Goal: Information Seeking & Learning: Learn about a topic

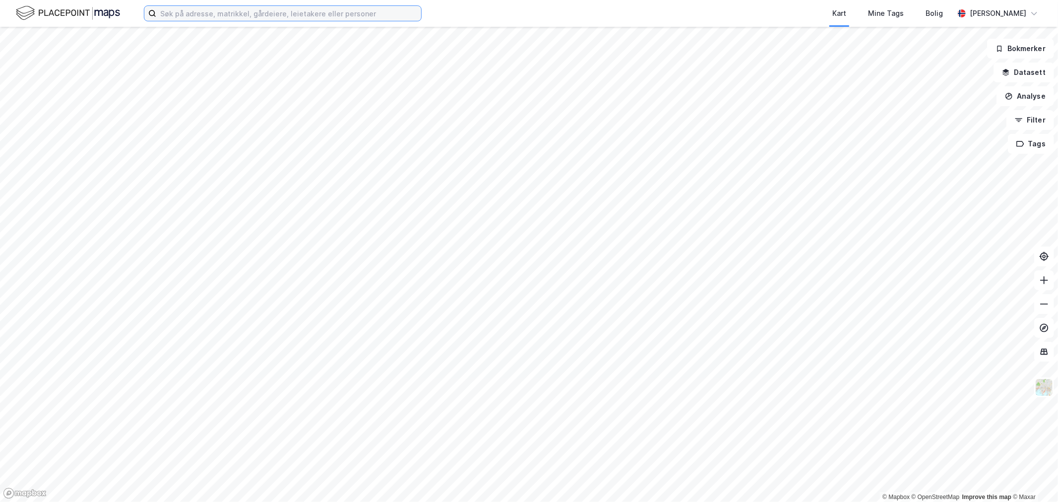
click at [384, 17] on input at bounding box center [288, 13] width 265 height 15
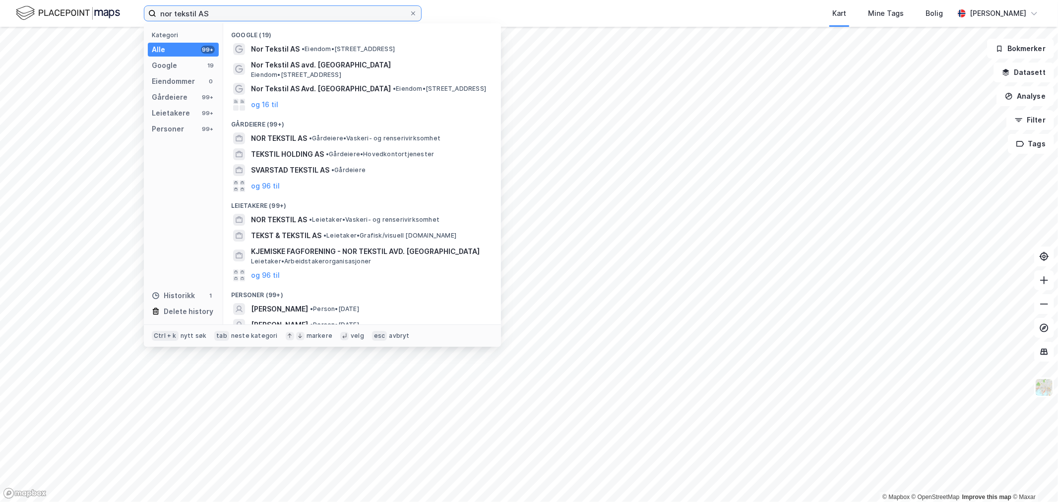
drag, startPoint x: 276, startPoint y: 12, endPoint x: 146, endPoint y: 16, distance: 130.1
click at [146, 16] on label "nor tekstil AS" at bounding box center [283, 13] width 278 height 16
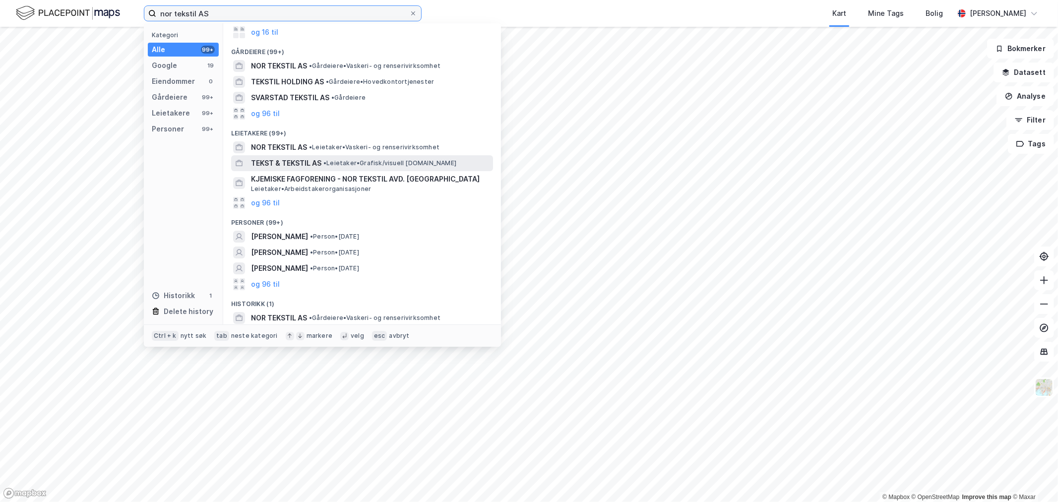
scroll to position [73, 0]
type input "nor tekstil AS"
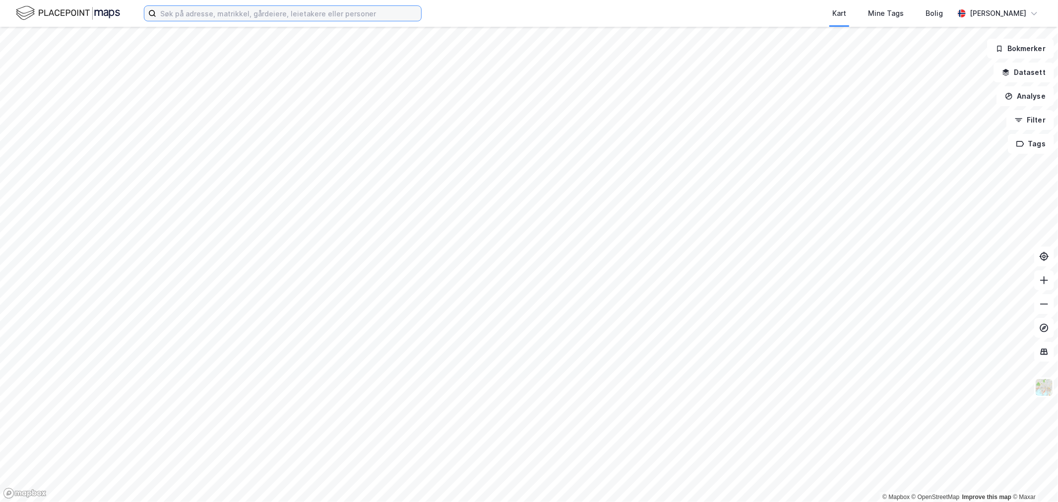
click at [220, 18] on input at bounding box center [288, 13] width 265 height 15
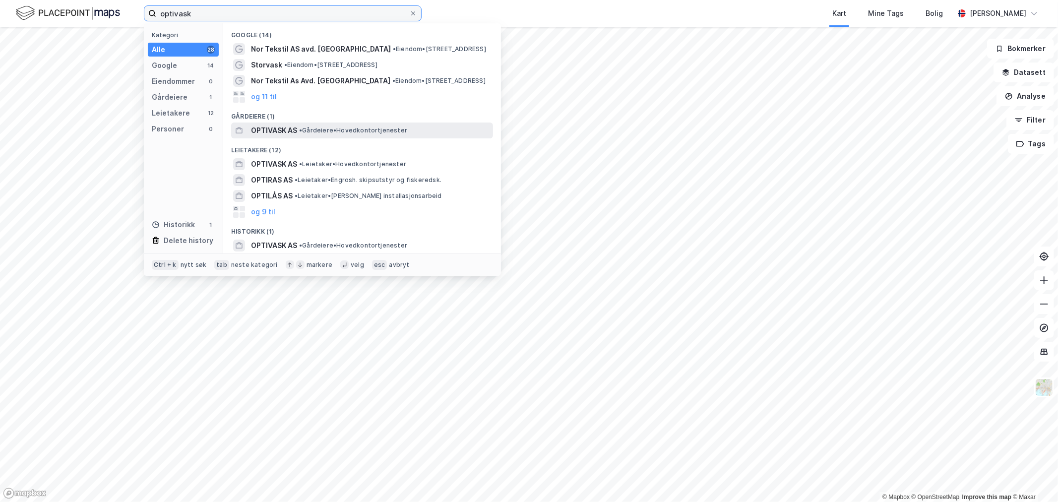
type input "optivask"
click at [302, 130] on span "•" at bounding box center [300, 130] width 3 height 7
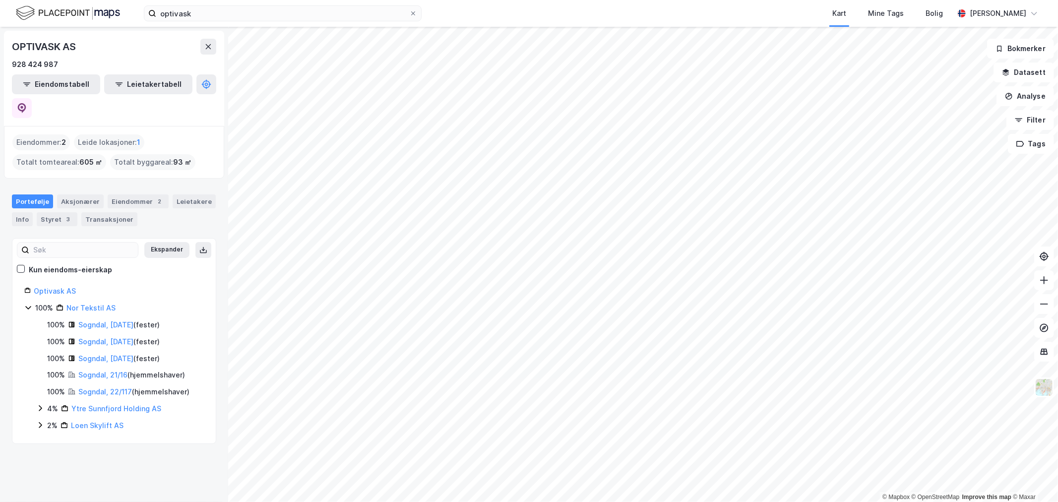
click at [40, 421] on icon at bounding box center [40, 425] width 8 height 8
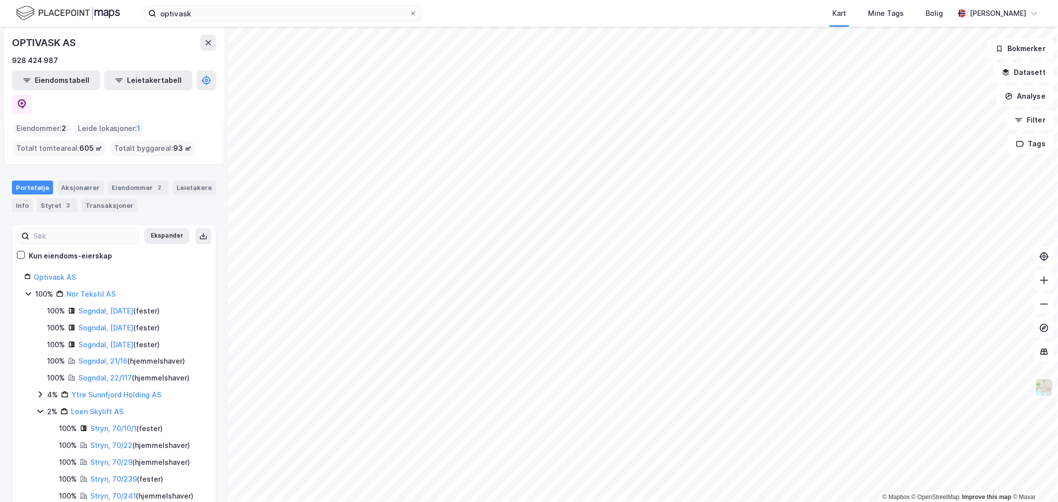
click at [41, 392] on icon at bounding box center [40, 395] width 3 height 6
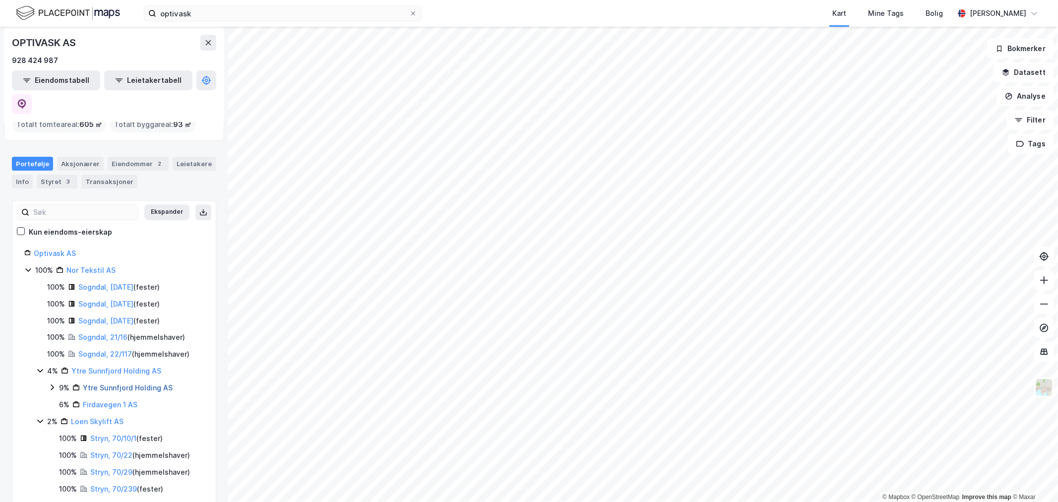
scroll to position [48, 0]
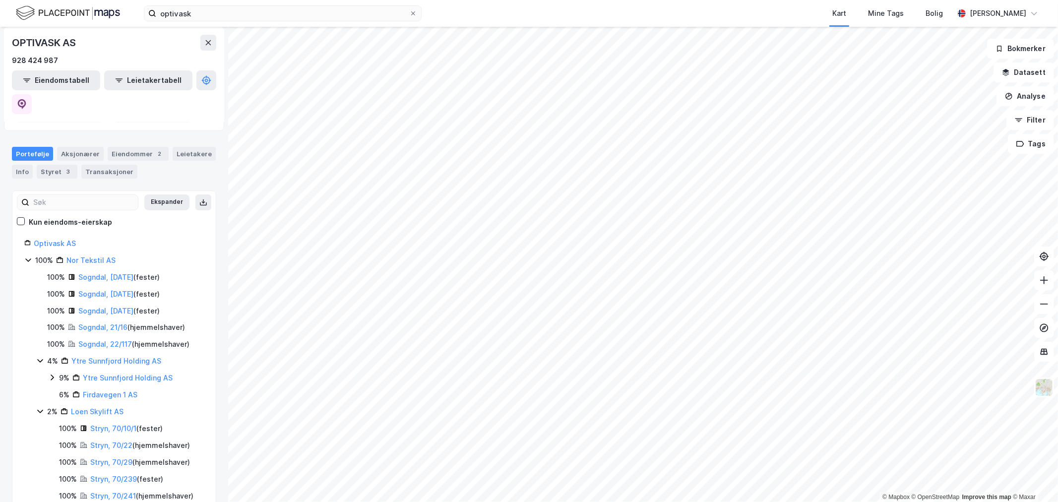
click at [55, 372] on div "9% Ytre Sunnfjord Holding AS" at bounding box center [126, 378] width 156 height 12
click at [55, 374] on icon at bounding box center [52, 378] width 8 height 8
click at [42, 410] on icon at bounding box center [39, 411] width 5 height 3
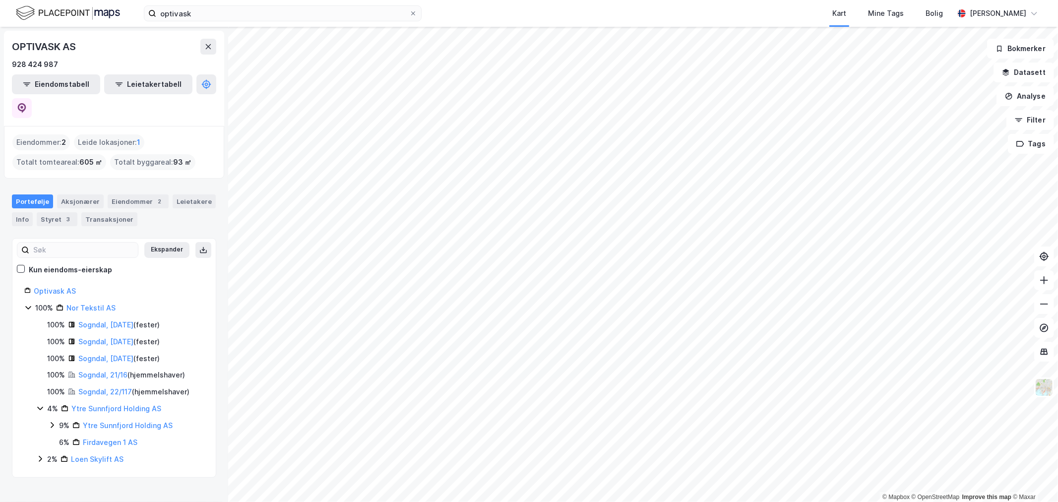
click at [39, 404] on icon at bounding box center [40, 408] width 8 height 8
